Goal: Task Accomplishment & Management: Manage account settings

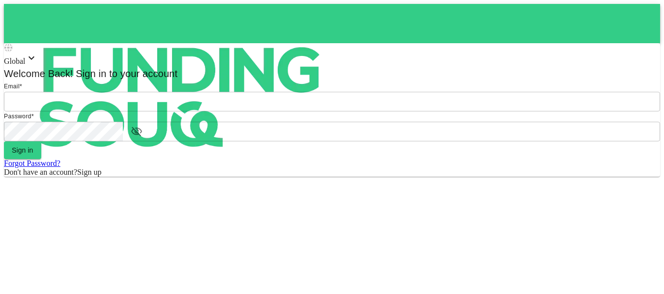
type input "[EMAIL_ADDRESS][PERSON_NAME][DOMAIN_NAME]"
click at [296, 177] on form "Email * email [EMAIL_ADDRESS][PERSON_NAME][DOMAIN_NAME] email Password * passwo…" at bounding box center [332, 129] width 656 height 95
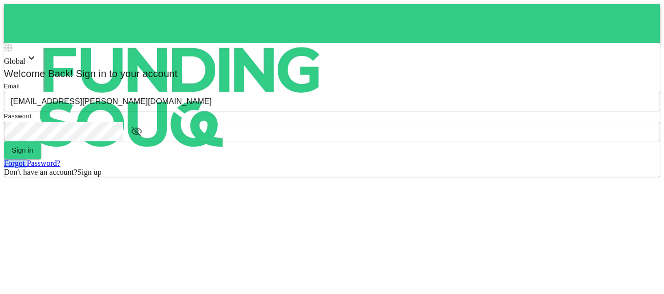
click at [296, 177] on form "Email email [EMAIL_ADDRESS][PERSON_NAME][DOMAIN_NAME] email Password password p…" at bounding box center [332, 129] width 656 height 95
click at [41, 159] on button "Sign in" at bounding box center [22, 151] width 37 height 18
